Goal: Task Accomplishment & Management: Complete application form

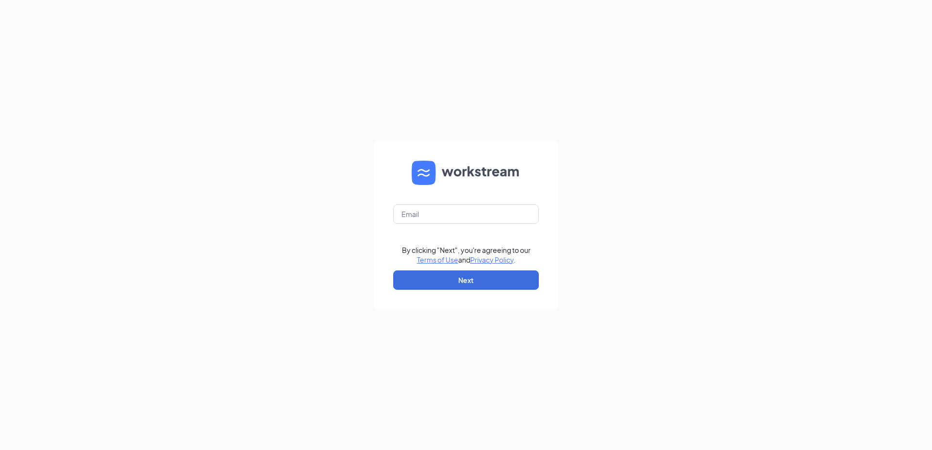
type input "bojangles.rustburg@georgiafoodsllc.com"
click at [458, 282] on button "Next" at bounding box center [466, 279] width 146 height 19
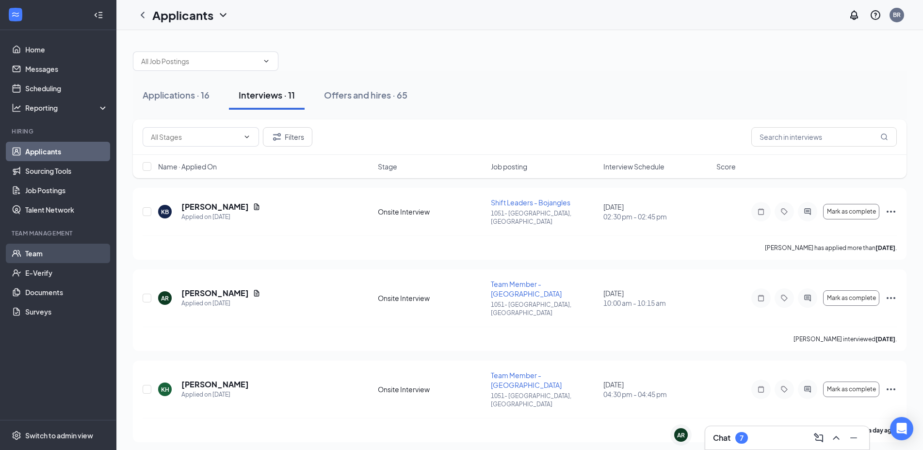
click at [46, 249] on link "Team" at bounding box center [66, 253] width 83 height 19
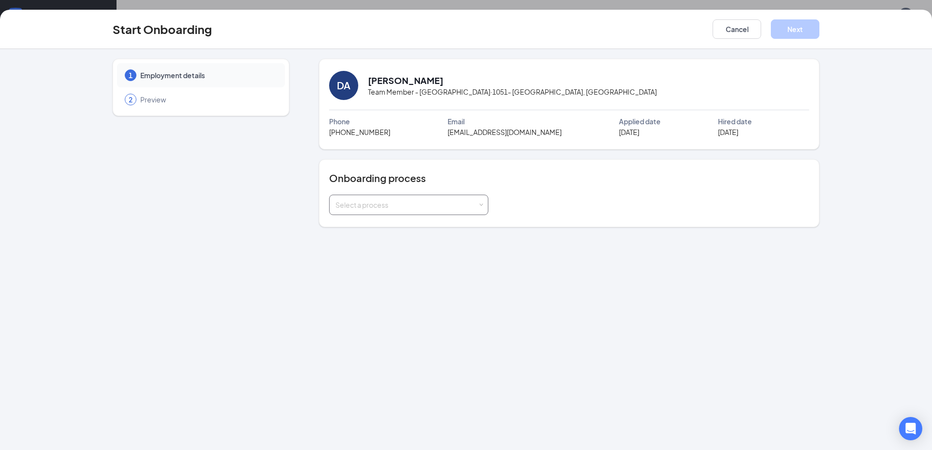
click at [396, 210] on div "Select a process" at bounding box center [408, 204] width 147 height 19
click at [379, 230] on li "New Hire Onboarding" at bounding box center [407, 225] width 159 height 17
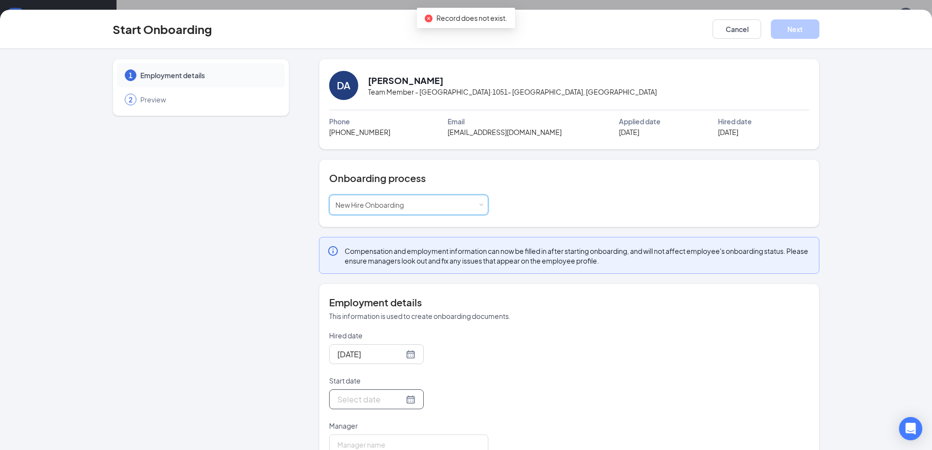
click at [415, 400] on div at bounding box center [376, 399] width 78 height 12
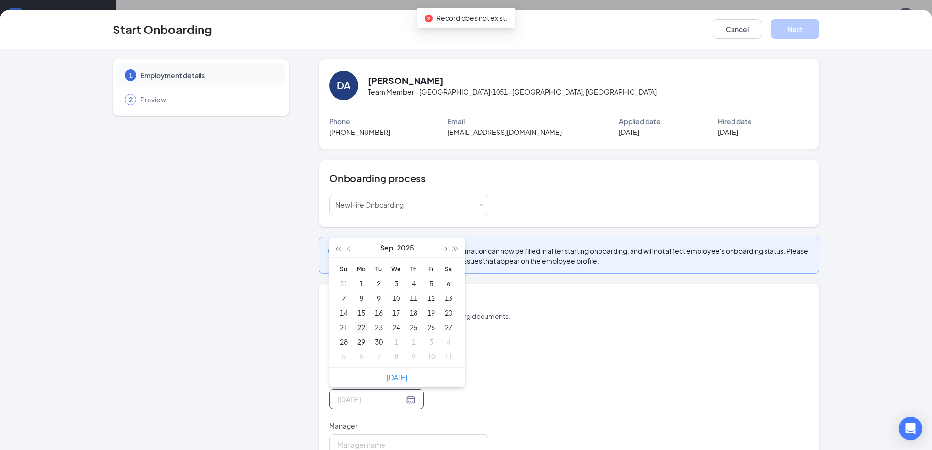
type input "[DATE]"
click at [358, 329] on div "22" at bounding box center [361, 327] width 12 height 12
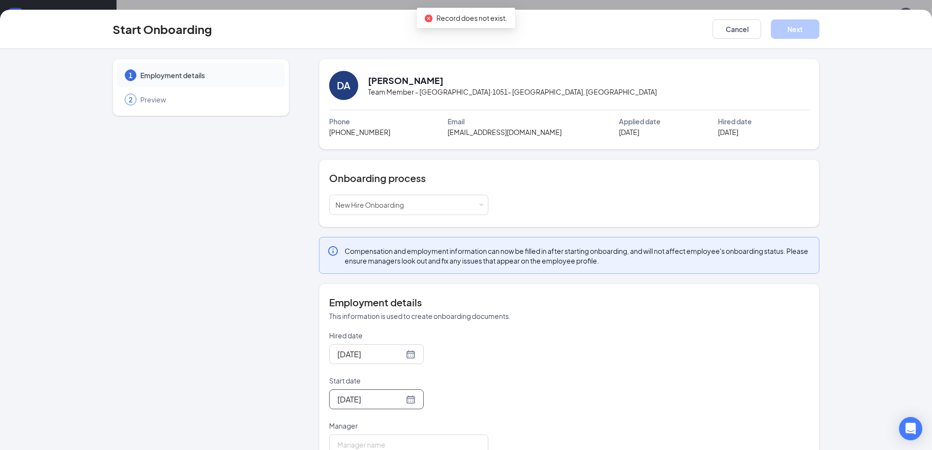
scroll to position [27, 0]
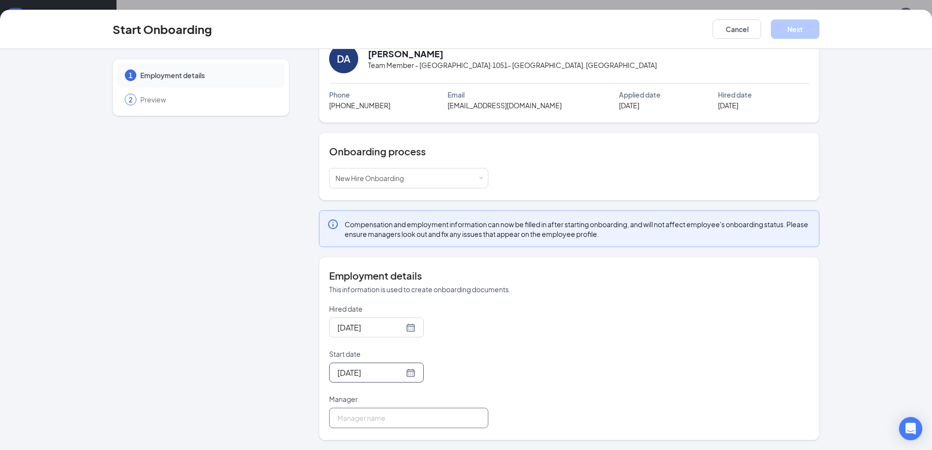
click at [387, 418] on input "Manager" at bounding box center [408, 418] width 159 height 20
type input "[PERSON_NAME]"
click at [796, 27] on button "Next" at bounding box center [795, 28] width 49 height 19
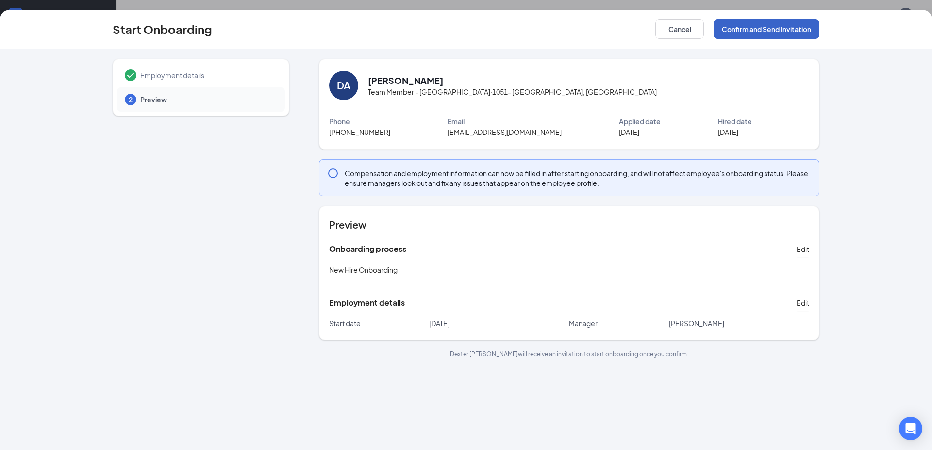
click at [784, 33] on button "Confirm and Send Invitation" at bounding box center [766, 28] width 106 height 19
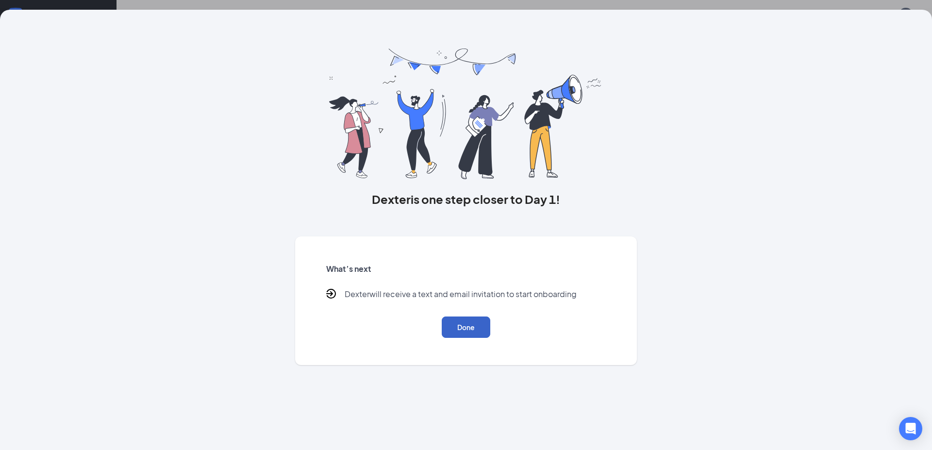
click at [469, 331] on button "Done" at bounding box center [466, 326] width 49 height 21
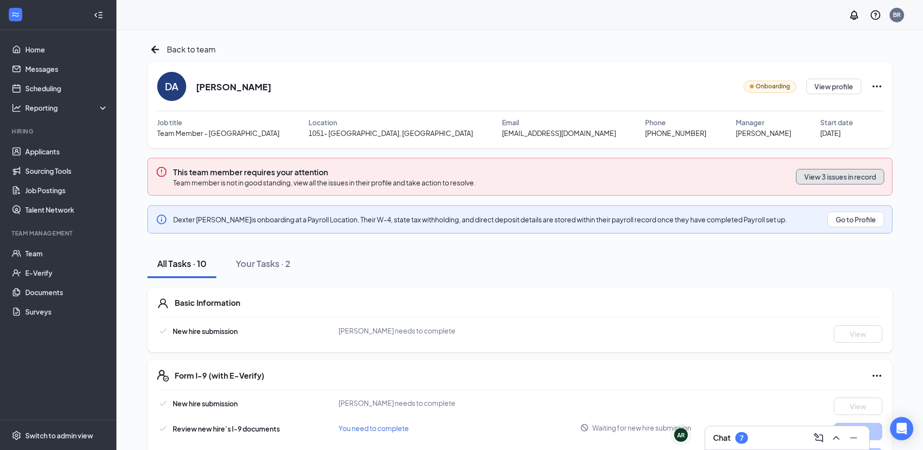
click at [841, 177] on button "View 3 issues in record" at bounding box center [840, 177] width 88 height 16
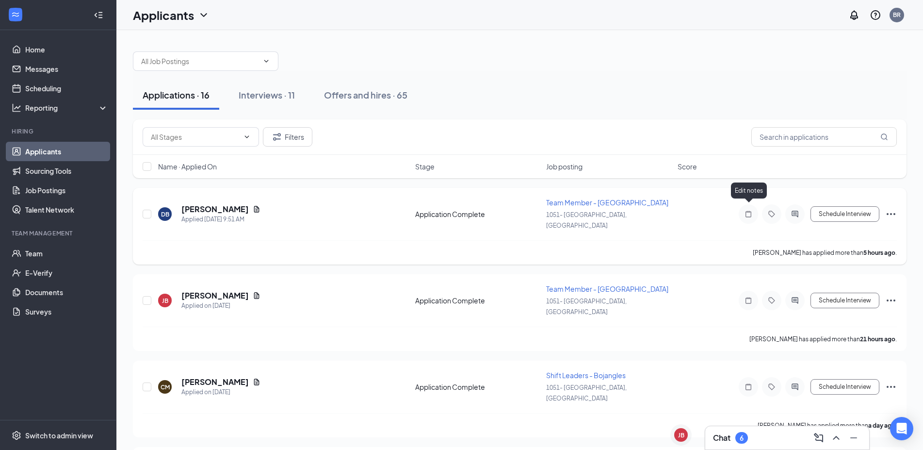
click at [753, 210] on icon "Note" at bounding box center [749, 214] width 12 height 8
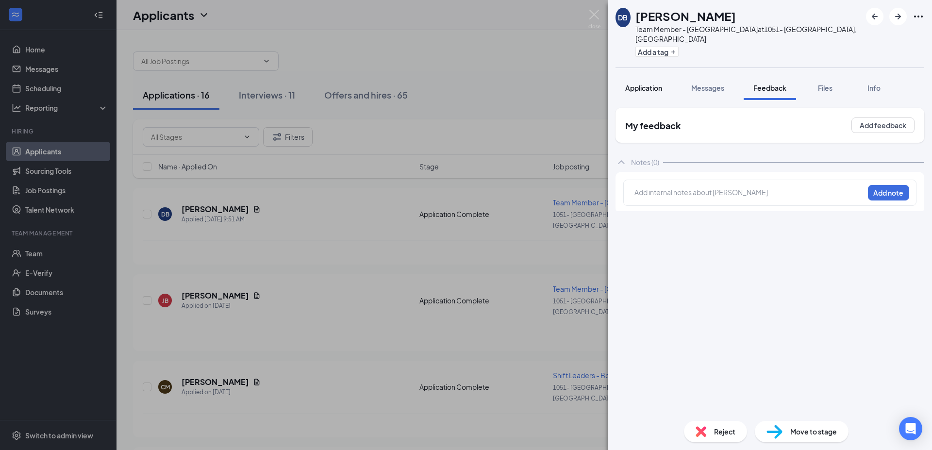
click at [650, 83] on span "Application" at bounding box center [643, 87] width 37 height 9
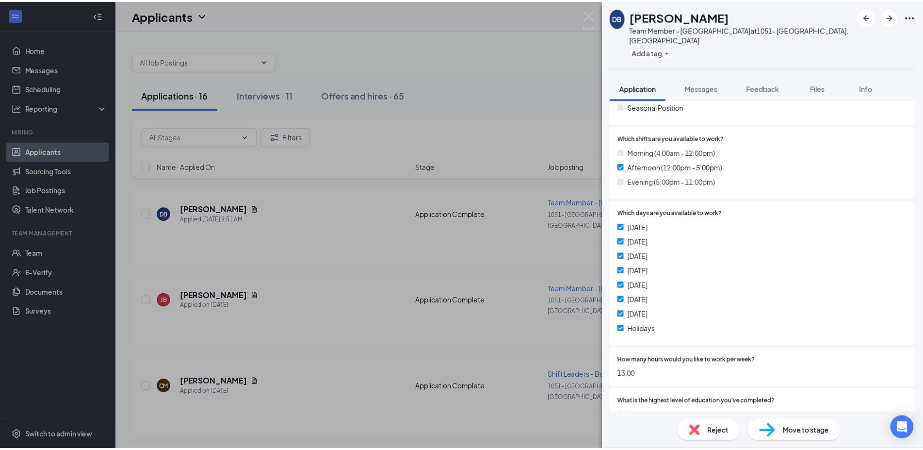
scroll to position [171, 0]
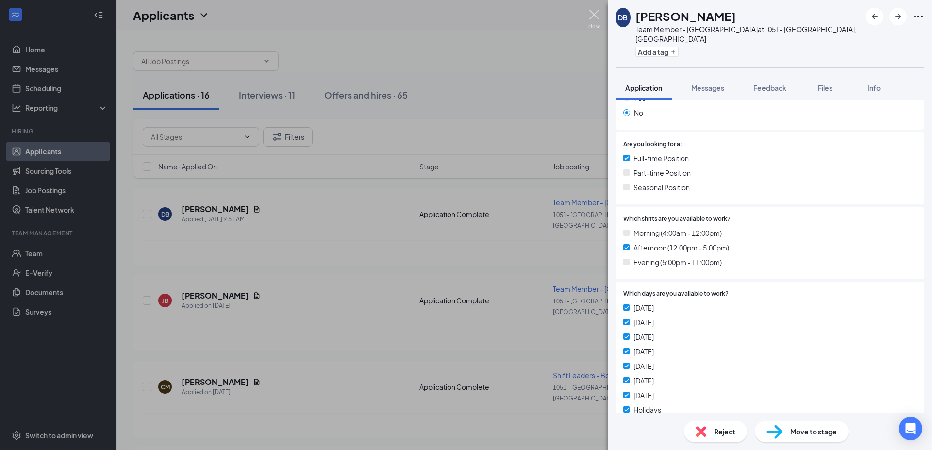
click at [592, 16] on img at bounding box center [594, 19] width 12 height 19
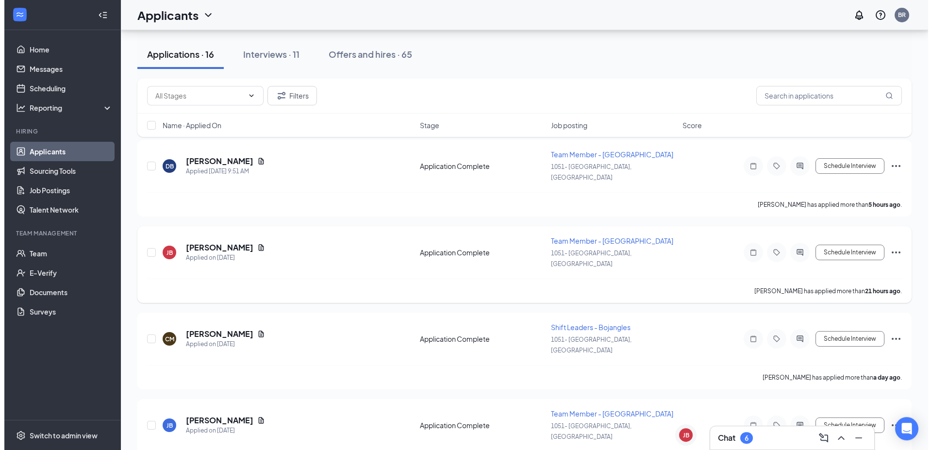
scroll to position [99, 0]
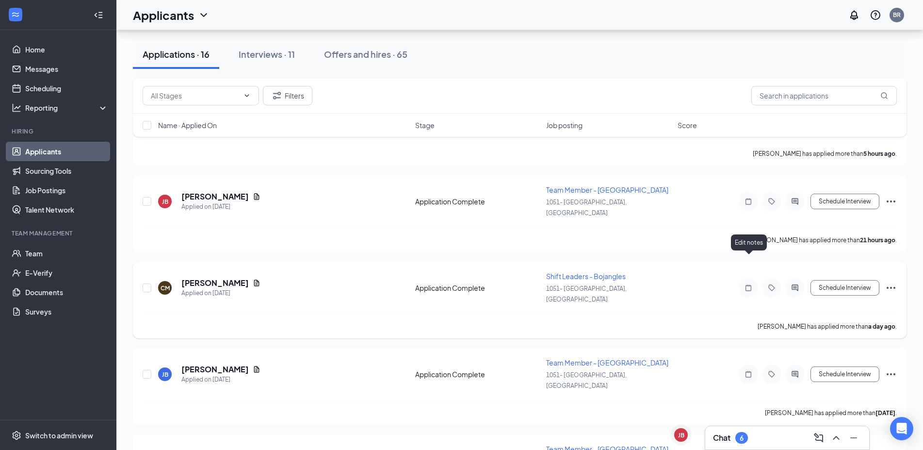
click at [750, 284] on icon "Note" at bounding box center [749, 287] width 6 height 6
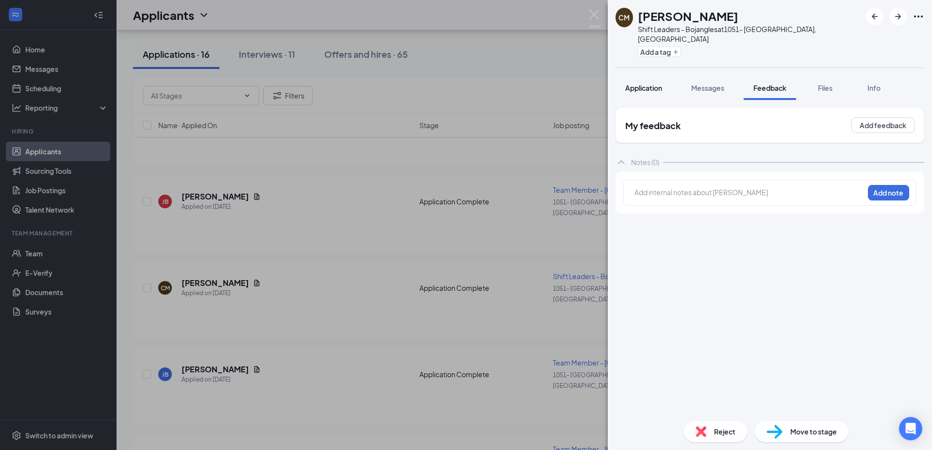
click at [654, 83] on span "Application" at bounding box center [643, 87] width 37 height 9
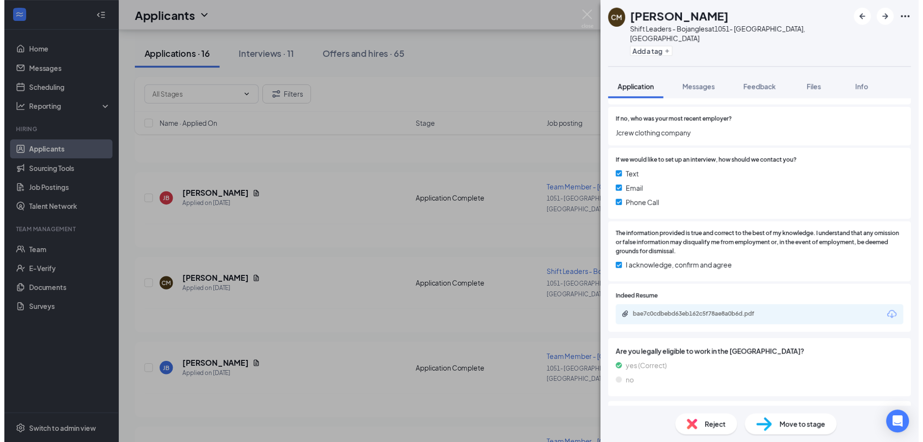
scroll to position [734, 0]
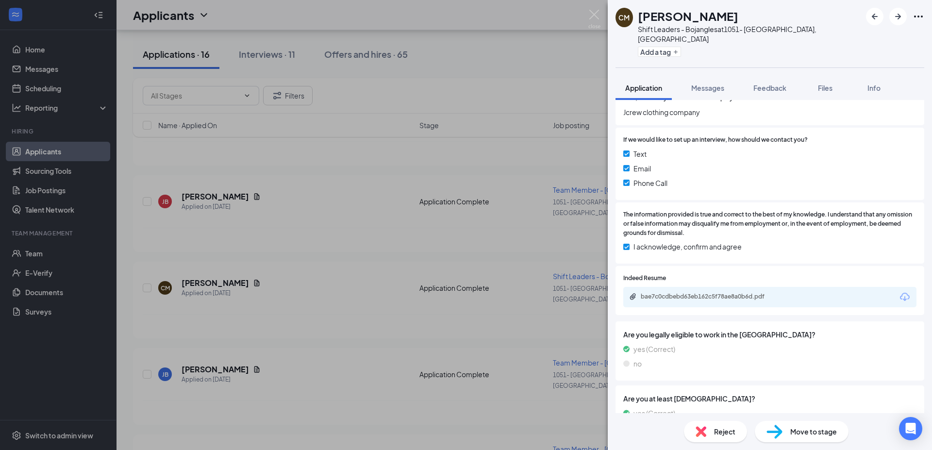
click at [597, 14] on img at bounding box center [594, 19] width 12 height 19
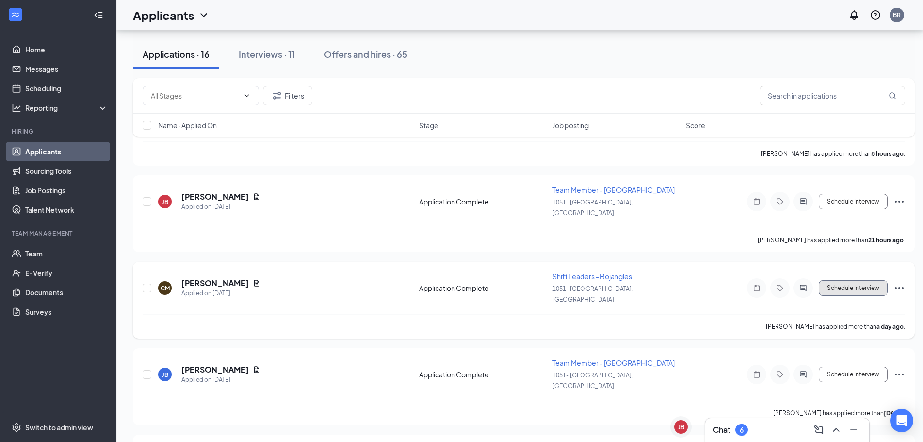
click at [869, 280] on button "Schedule Interview" at bounding box center [853, 288] width 69 height 16
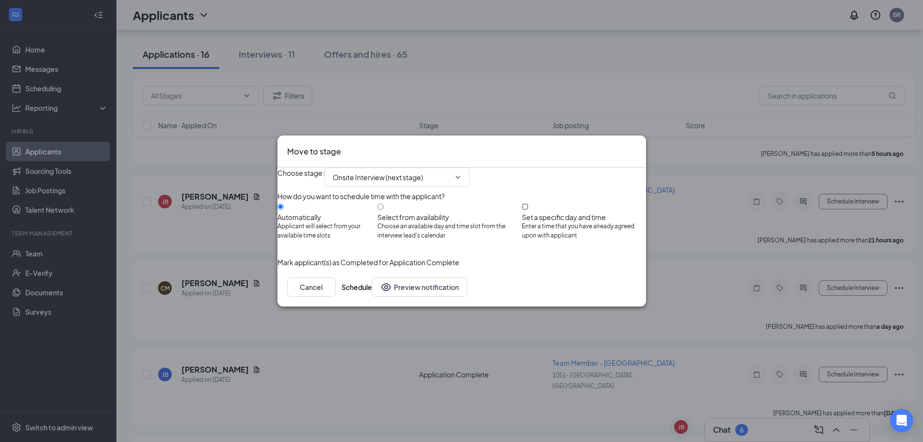
click at [528, 210] on input "Set a specific day and time Enter a time that you have already agreed upon with…" at bounding box center [525, 206] width 6 height 6
radio input "true"
radio input "false"
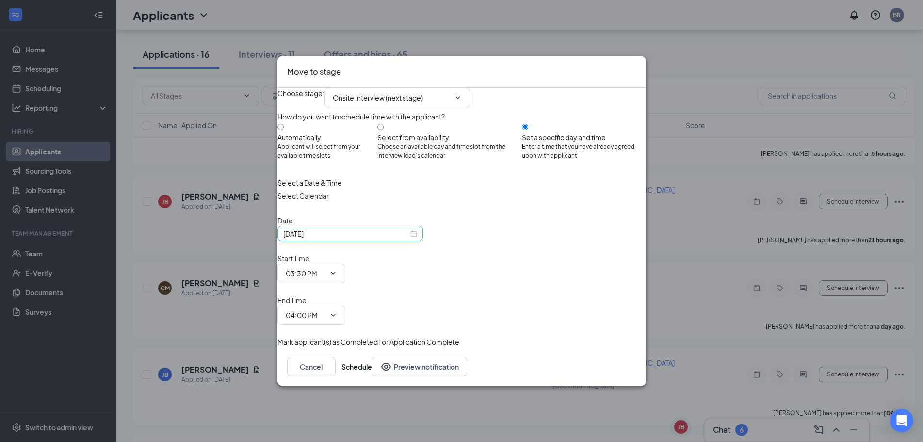
click at [417, 239] on div "[DATE]" at bounding box center [350, 233] width 134 height 11
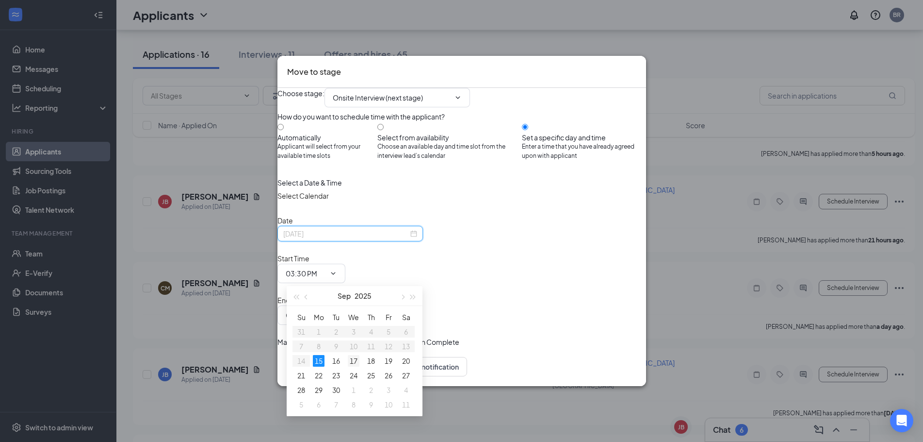
type input "[DATE]"
click at [359, 363] on div "17" at bounding box center [354, 361] width 12 height 12
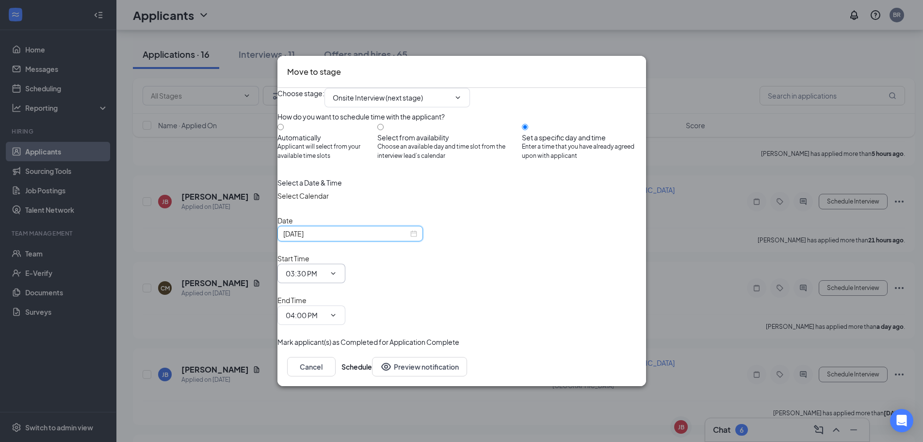
click at [337, 274] on span at bounding box center [333, 273] width 10 height 8
click at [337, 276] on icon "ChevronDown" at bounding box center [333, 273] width 8 height 8
click at [326, 310] on input "04:00 PM" at bounding box center [306, 315] width 40 height 11
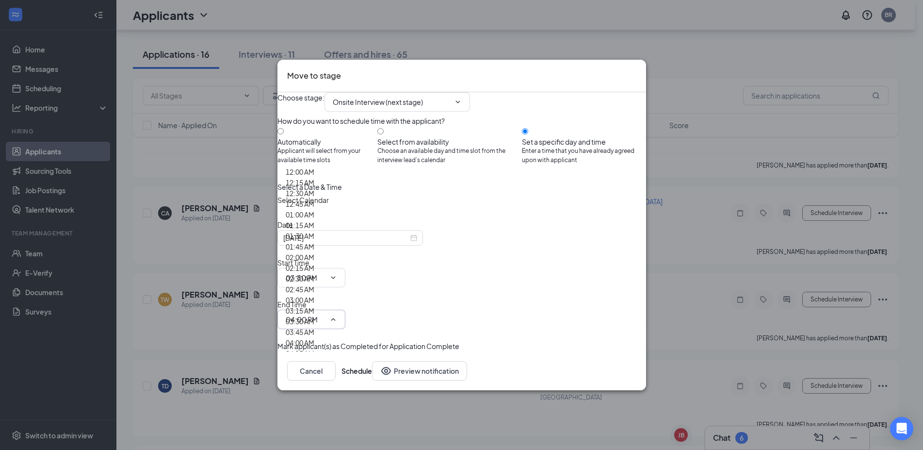
scroll to position [1223, 0]
type input "02:00 PM"
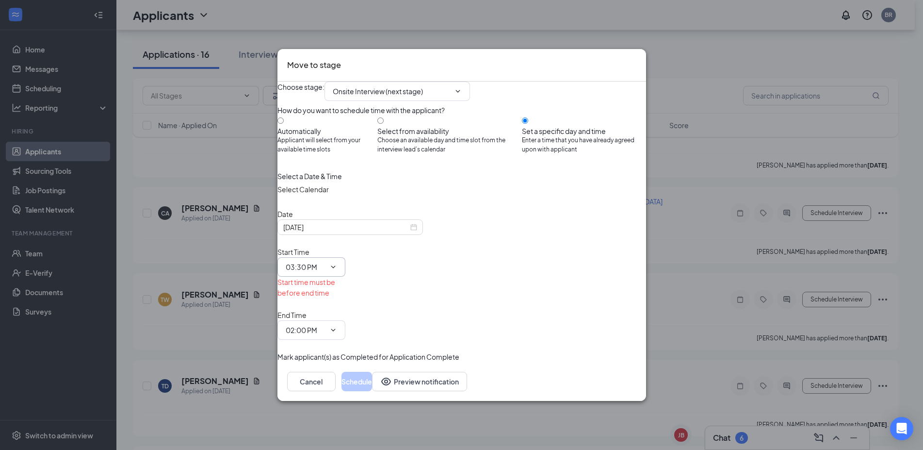
click at [337, 270] on icon "ChevronDown" at bounding box center [333, 267] width 8 height 8
click at [337, 268] on span at bounding box center [333, 267] width 10 height 8
drag, startPoint x: 446, startPoint y: 268, endPoint x: 428, endPoint y: 266, distance: 17.5
click at [326, 266] on input "03:30 PM" at bounding box center [306, 267] width 40 height 11
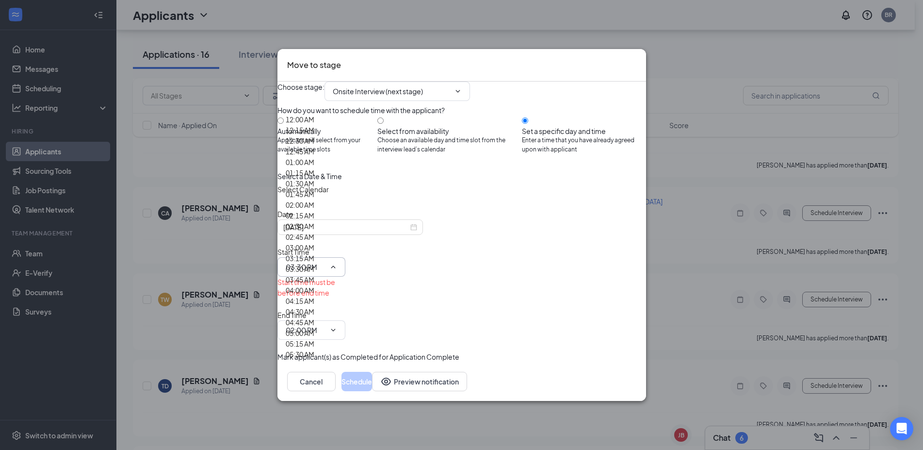
scroll to position [1123, 0]
type input "01:45 PM"
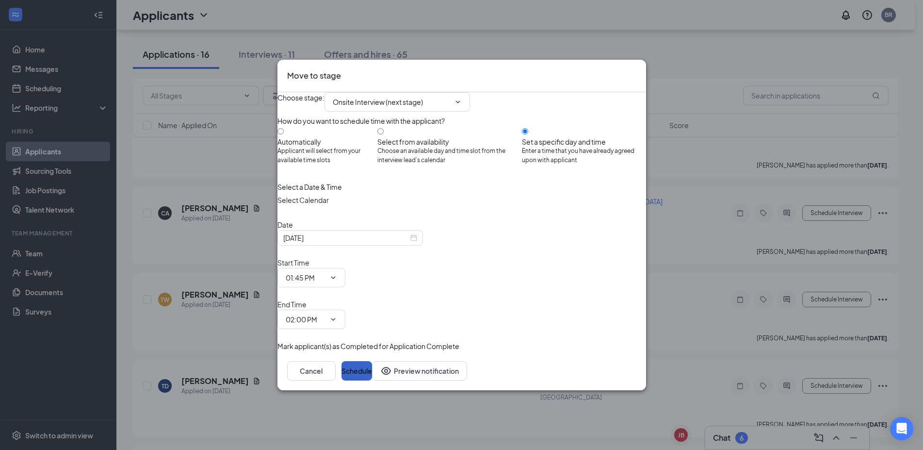
click at [372, 361] on button "Schedule" at bounding box center [357, 370] width 31 height 19
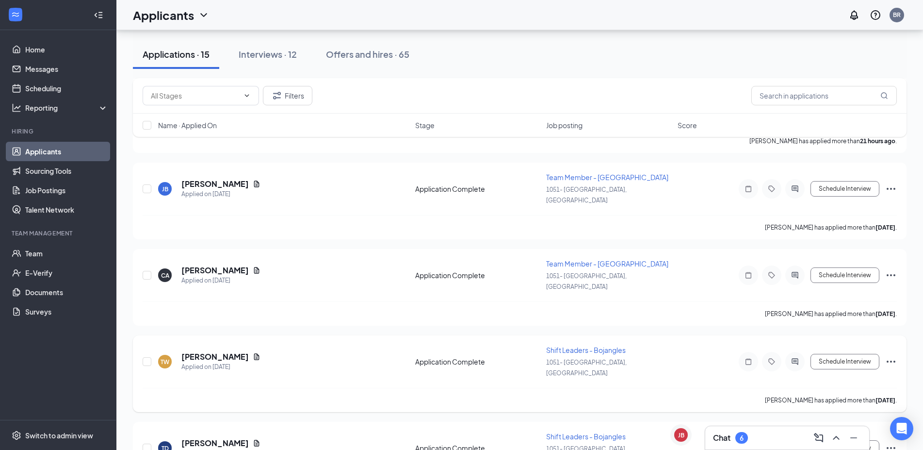
scroll to position [0, 0]
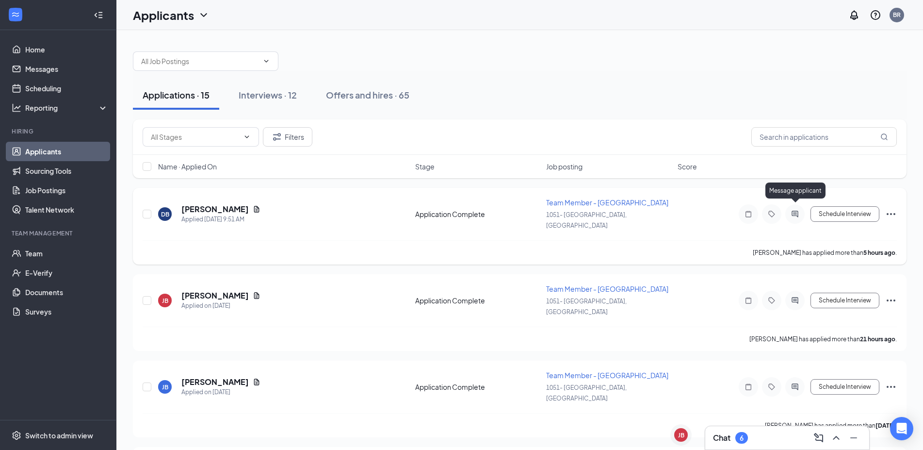
click at [791, 211] on icon "ActiveChat" at bounding box center [795, 214] width 12 height 8
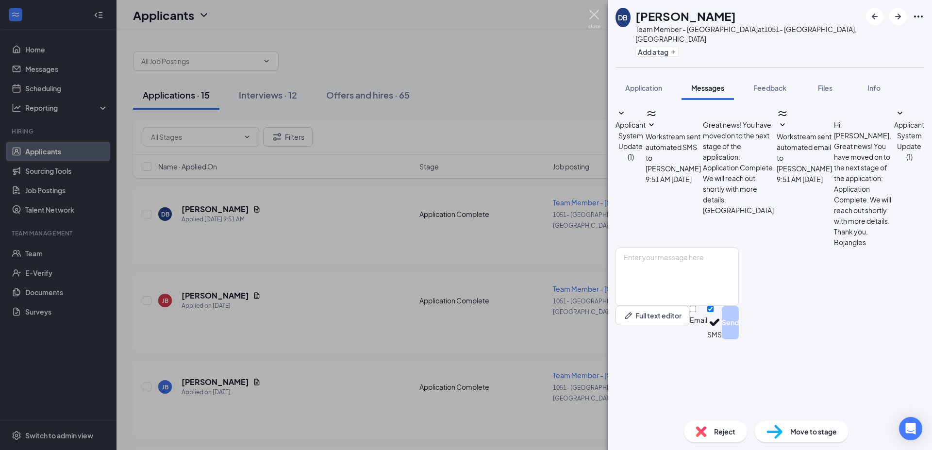
click at [592, 14] on img at bounding box center [594, 19] width 12 height 19
